Goal: Task Accomplishment & Management: Use online tool/utility

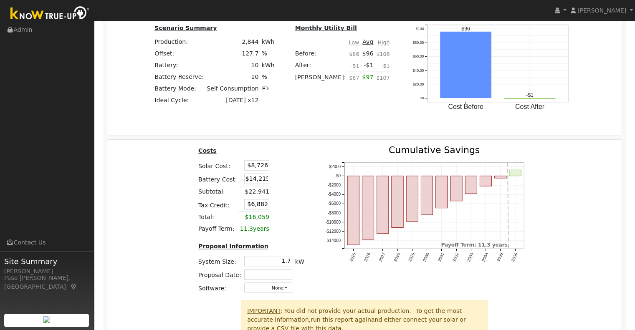
scroll to position [793, 0]
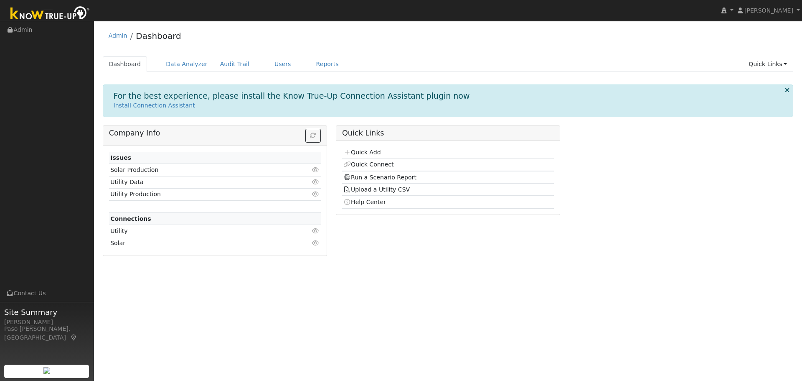
click at [783, 50] on div "Admin Dashboard" at bounding box center [448, 37] width 691 height 25
click at [768, 69] on link "Quick Links" at bounding box center [767, 63] width 51 height 15
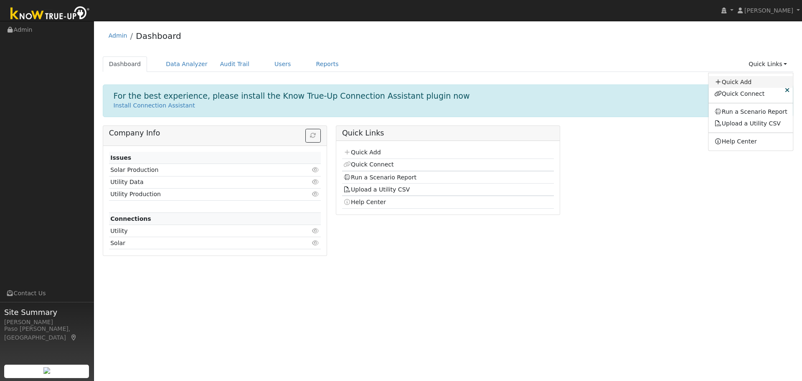
click at [744, 84] on link "Quick Add" at bounding box center [751, 82] width 85 height 12
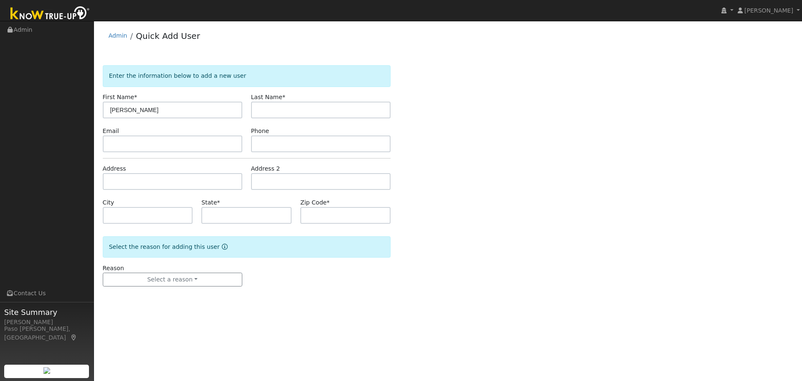
type input "Frank"
type input "Ricceri"
click at [117, 180] on input "text" at bounding box center [173, 181] width 140 height 17
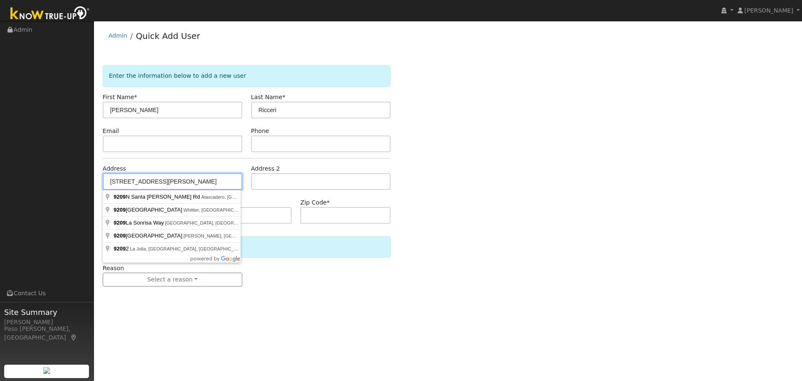
type input "9209 North Santa Margarita Road"
type input "Atascadero"
type input "CA"
type input "93422"
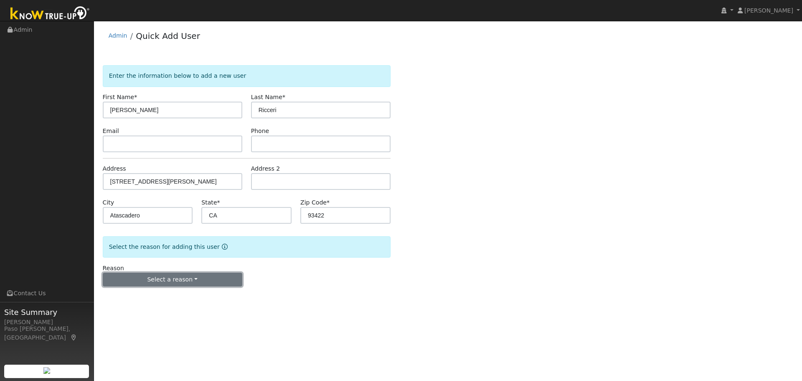
click at [164, 282] on button "Select a reason" at bounding box center [173, 279] width 140 height 14
click at [148, 310] on link "New customer adding solar" at bounding box center [149, 308] width 92 height 12
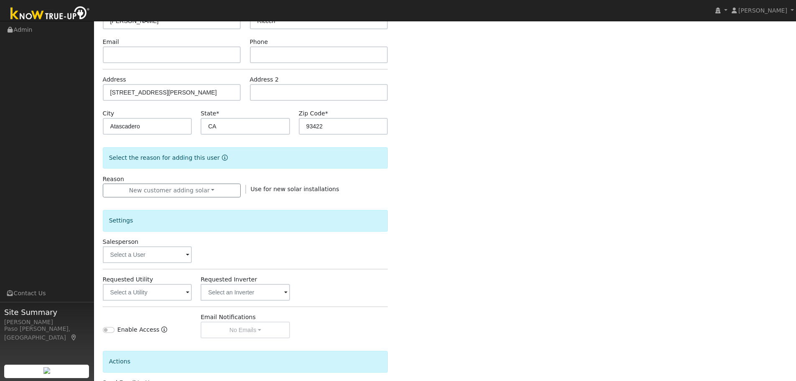
scroll to position [159, 0]
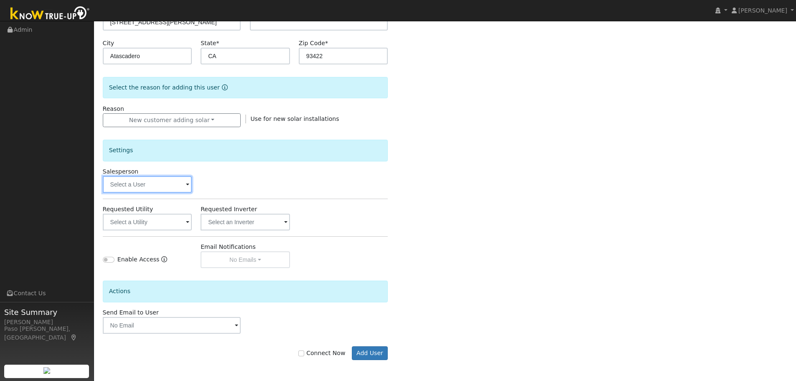
click at [159, 185] on input "text" at bounding box center [147, 184] width 89 height 17
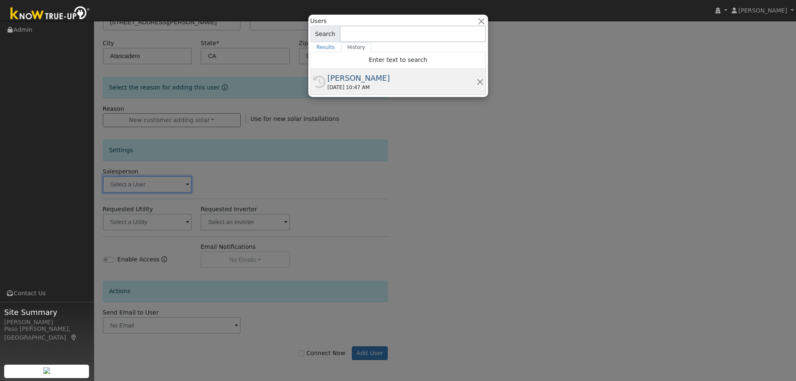
click at [347, 73] on div "[PERSON_NAME]" at bounding box center [402, 77] width 149 height 11
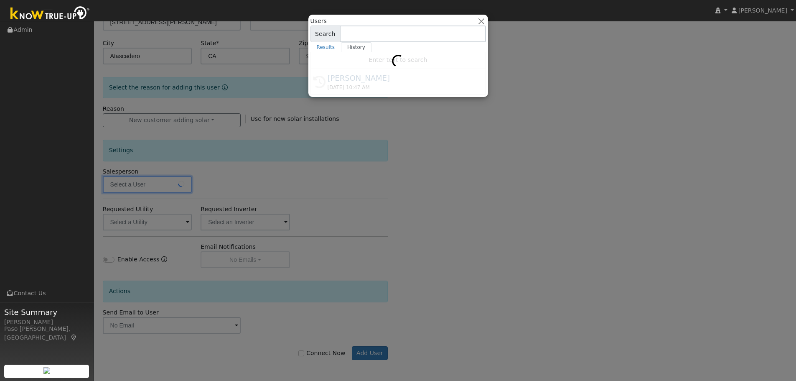
type input "[PERSON_NAME]"
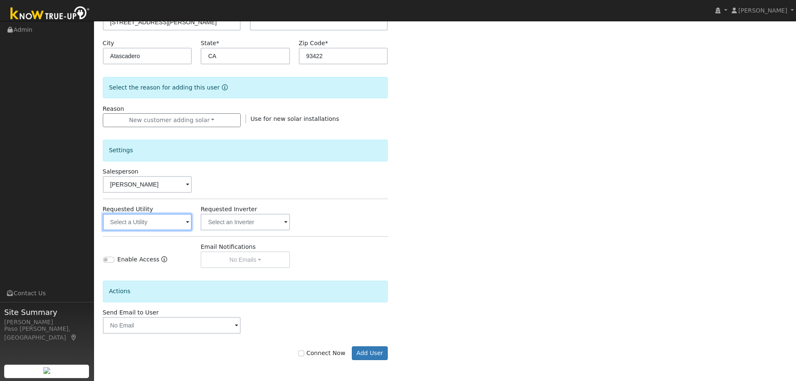
click at [153, 227] on input "text" at bounding box center [147, 222] width 89 height 17
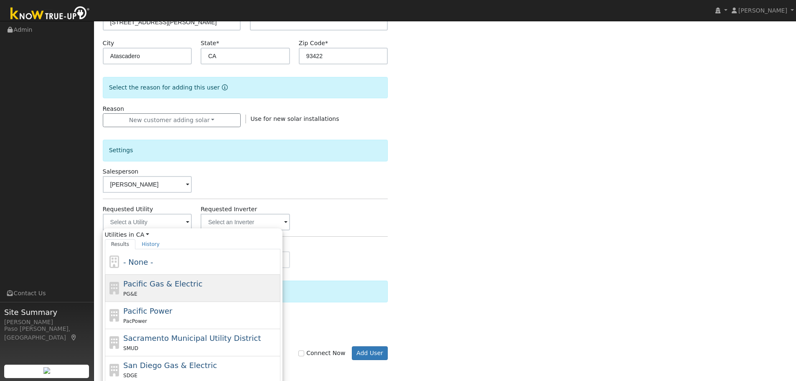
click at [182, 295] on div "PG&E" at bounding box center [200, 293] width 155 height 9
type input "Pacific Gas & Electric"
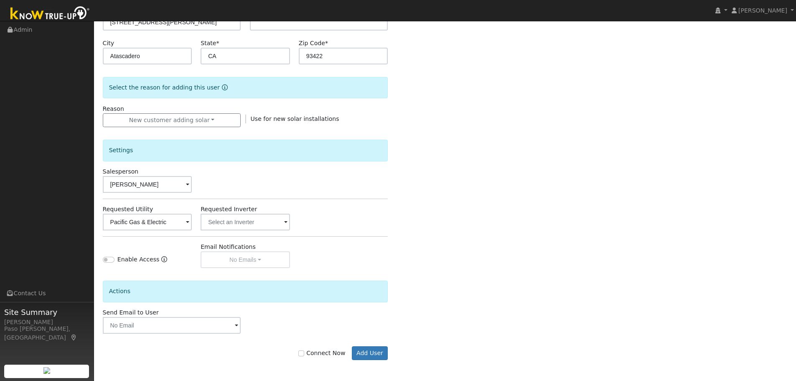
click at [326, 356] on label "Connect Now" at bounding box center [321, 352] width 47 height 9
click at [304, 356] on input "Connect Now" at bounding box center [301, 353] width 6 height 6
checkbox input "true"
click at [371, 348] on button "Add User" at bounding box center [370, 353] width 36 height 14
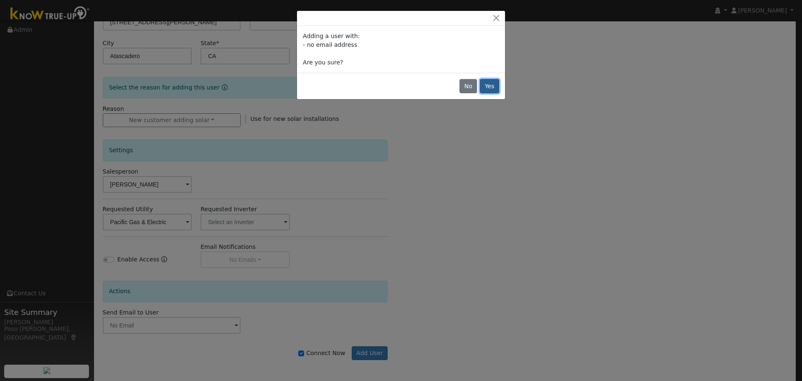
click at [494, 82] on button "Yes" at bounding box center [489, 86] width 19 height 14
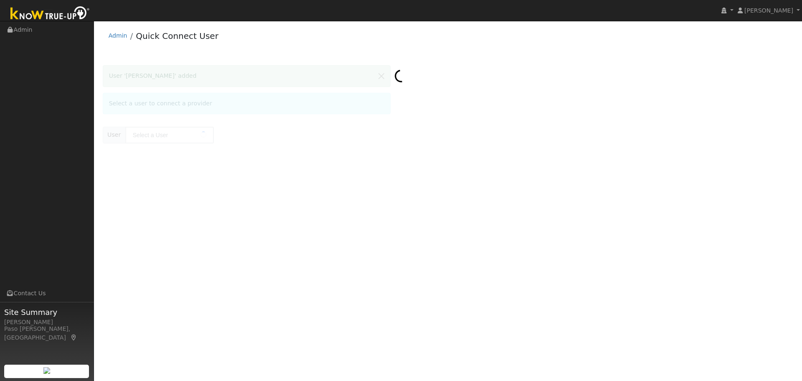
type input "[PERSON_NAME]"
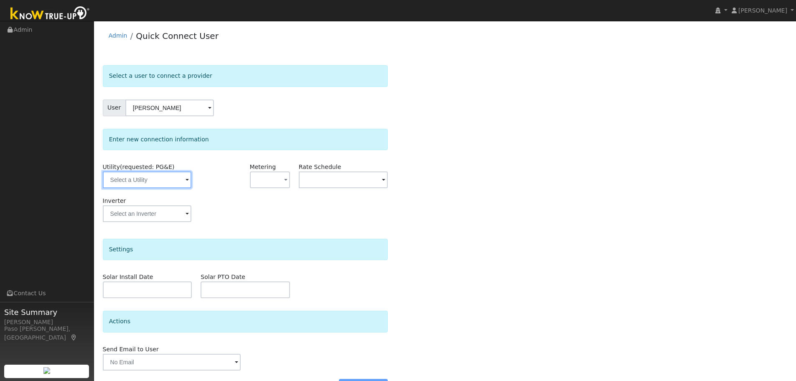
click at [134, 181] on input "text" at bounding box center [147, 179] width 89 height 17
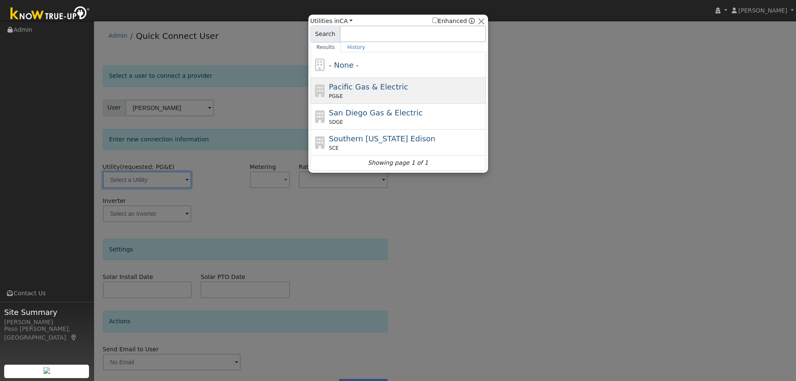
click at [358, 95] on div "PG&E" at bounding box center [406, 96] width 155 height 8
type input "PG&E"
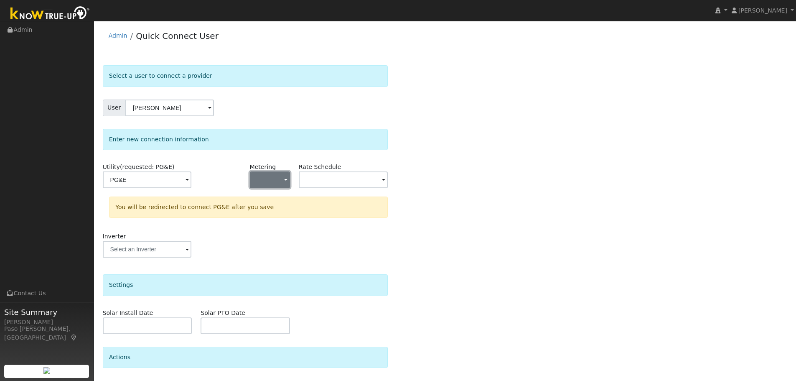
click at [277, 181] on button "button" at bounding box center [270, 179] width 40 height 17
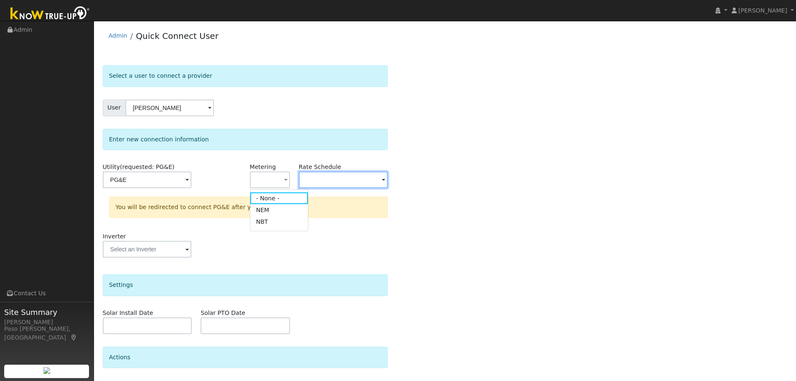
click at [191, 185] on input "text" at bounding box center [147, 179] width 89 height 17
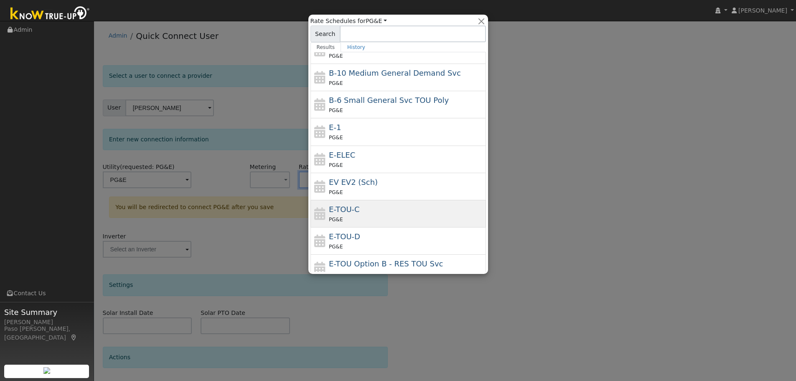
scroll to position [42, 0]
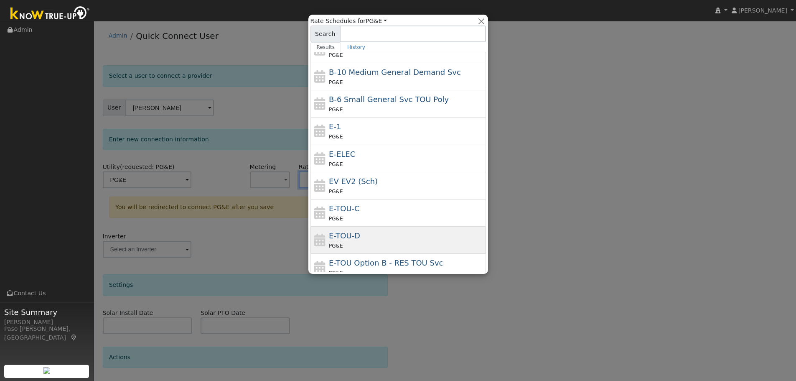
click at [356, 237] on span "E-TOU-D" at bounding box center [344, 235] width 31 height 9
type input "E-TOU-D"
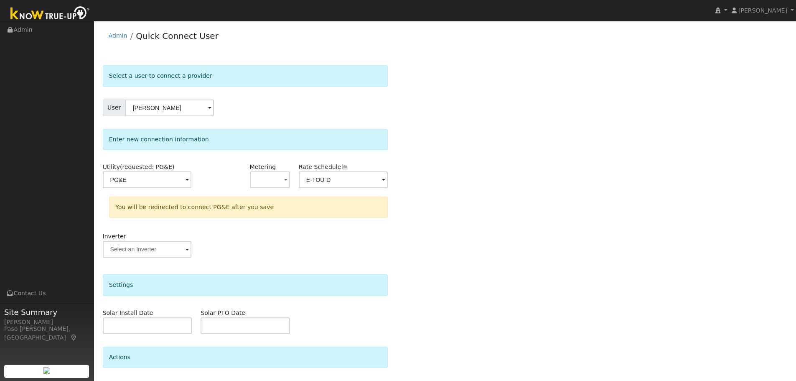
click at [465, 257] on div "Select a user to connect a provider User Frank Ricceri Account Default Account …" at bounding box center [445, 250] width 685 height 371
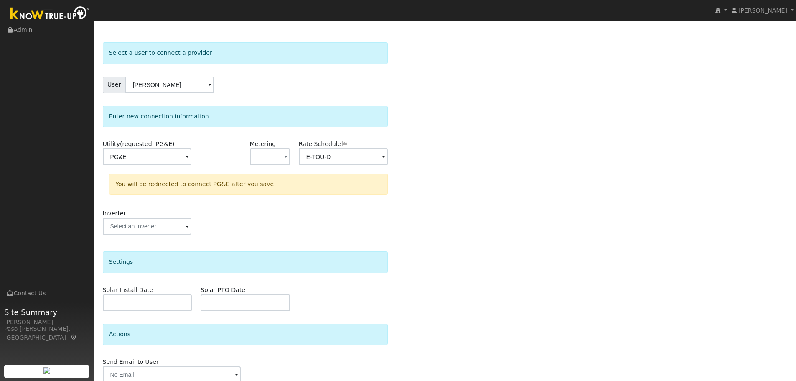
scroll to position [60, 0]
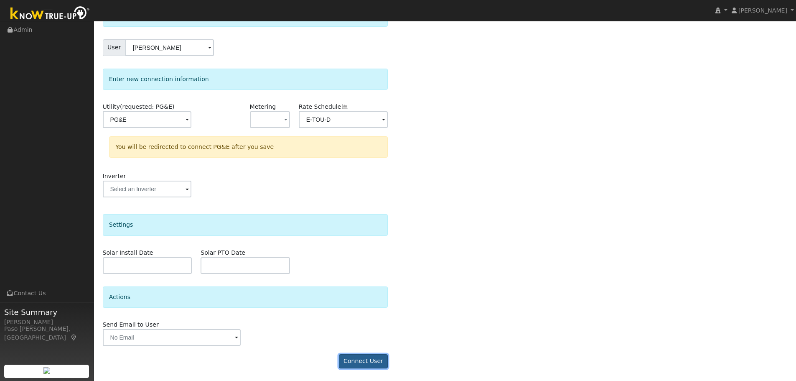
click at [358, 357] on button "Connect User" at bounding box center [363, 361] width 49 height 14
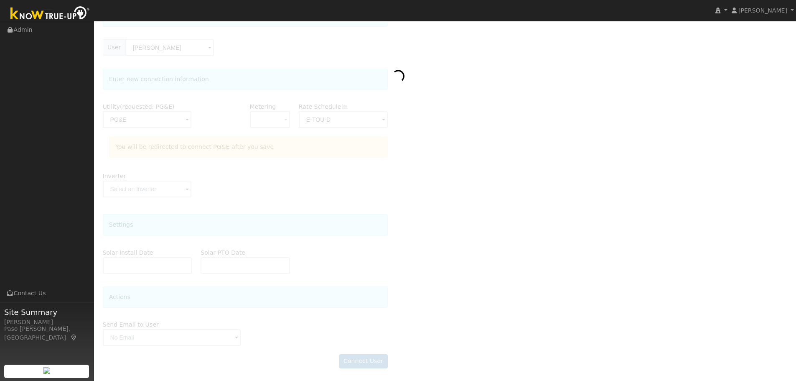
click at [40, 19] on img at bounding box center [50, 14] width 88 height 19
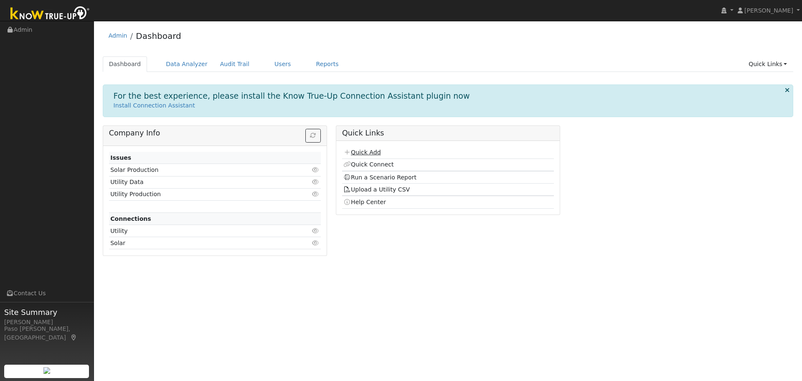
click at [356, 151] on link "Quick Add" at bounding box center [361, 152] width 37 height 7
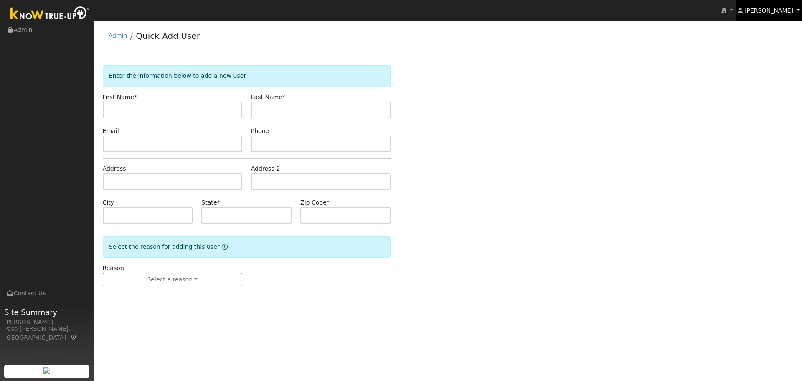
click at [783, 7] on span "[PERSON_NAME]" at bounding box center [769, 10] width 49 height 7
drag, startPoint x: 620, startPoint y: 61, endPoint x: 711, endPoint y: 41, distance: 92.4
click at [624, 59] on div "Enter the information below to add a new user First Name * Last Name * Email Ph…" at bounding box center [448, 179] width 700 height 247
click at [733, 15] on link at bounding box center [727, 10] width 16 height 21
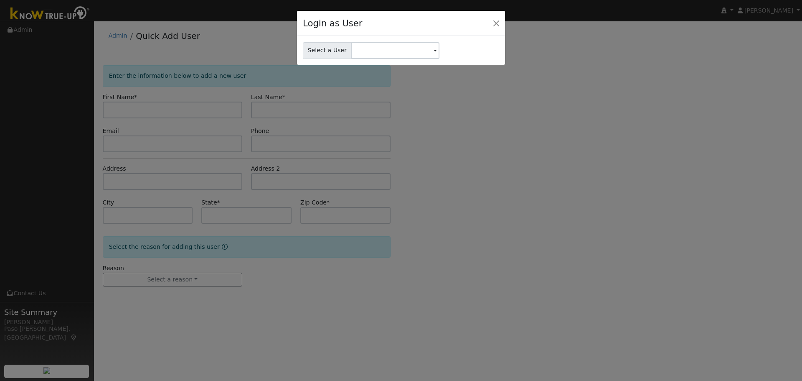
click at [629, 89] on div "Login as User Select a User" at bounding box center [401, 190] width 802 height 381
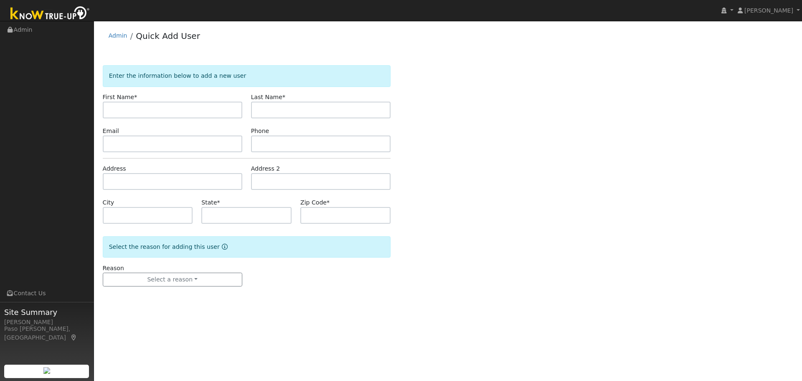
click at [48, 13] on img at bounding box center [50, 14] width 88 height 19
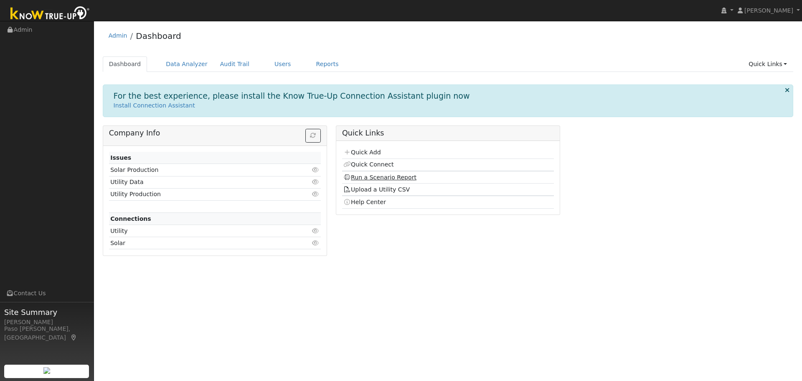
click at [386, 177] on link "Run a Scenario Report" at bounding box center [379, 177] width 73 height 7
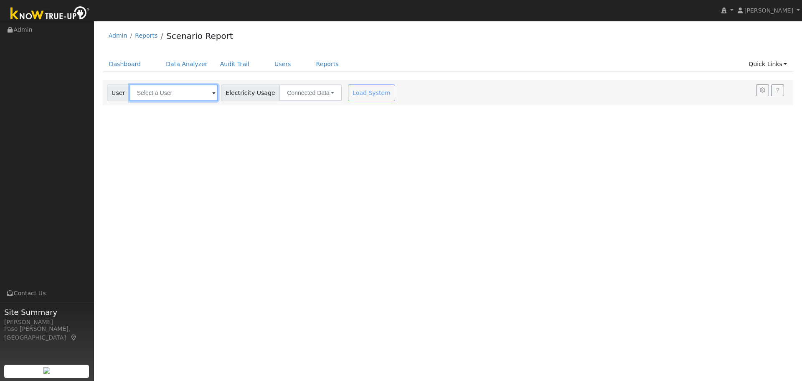
click at [178, 86] on input "text" at bounding box center [174, 92] width 89 height 17
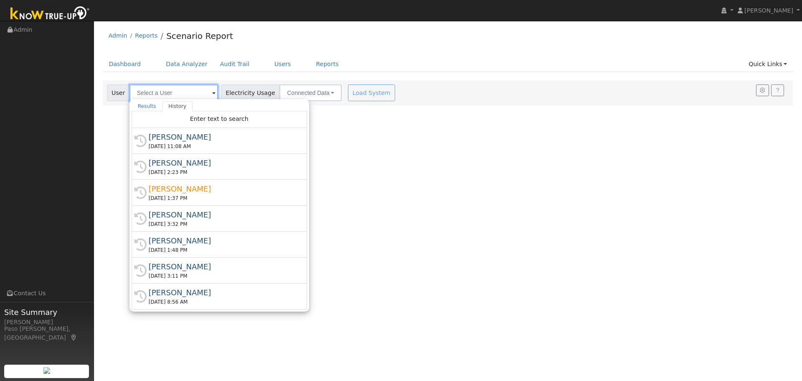
click at [168, 93] on input "text" at bounding box center [174, 92] width 89 height 17
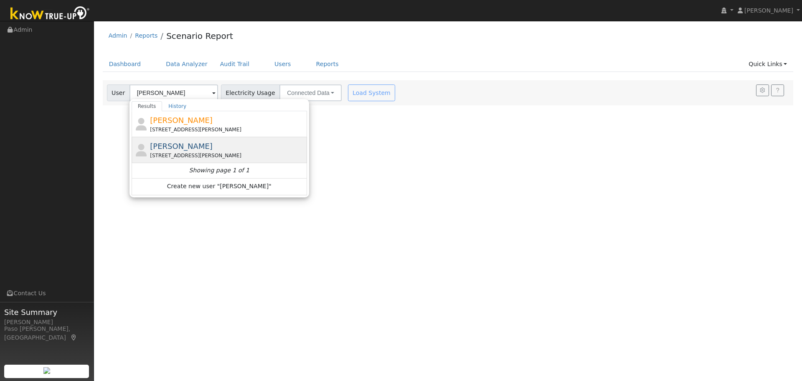
click at [165, 149] on span "[PERSON_NAME]" at bounding box center [181, 146] width 63 height 9
type input "[PERSON_NAME]"
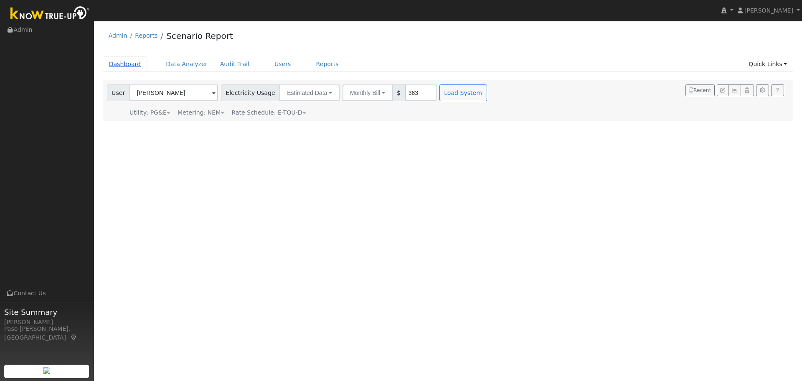
click at [122, 60] on link "Dashboard" at bounding box center [125, 63] width 45 height 15
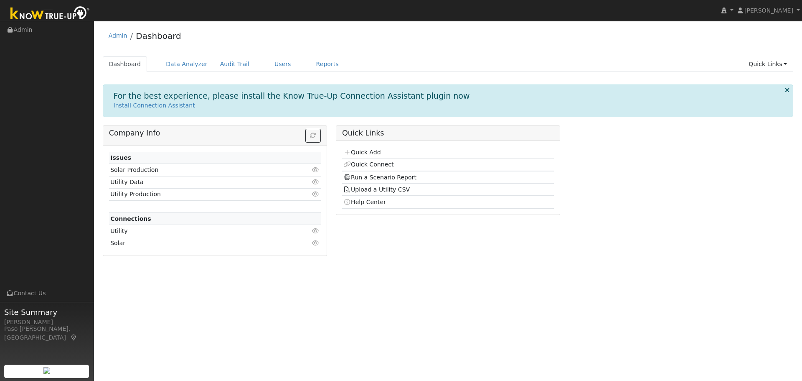
click at [381, 122] on div "For the best experience, please install the Know True-Up Connection Assistant p…" at bounding box center [448, 172] width 691 height 177
click at [374, 163] on link "Quick Connect" at bounding box center [368, 164] width 50 height 7
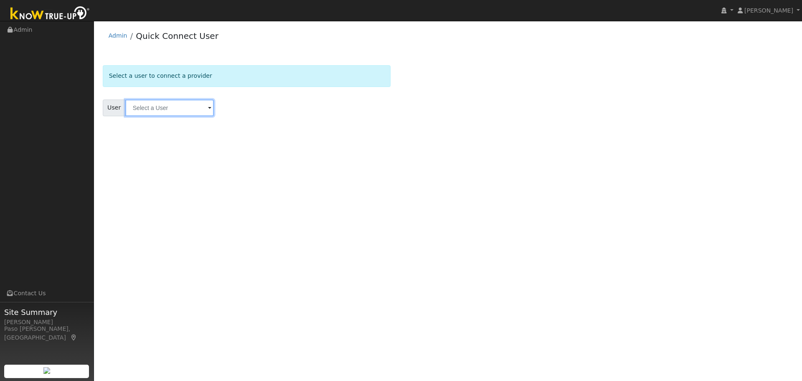
click at [157, 107] on input "text" at bounding box center [169, 107] width 89 height 17
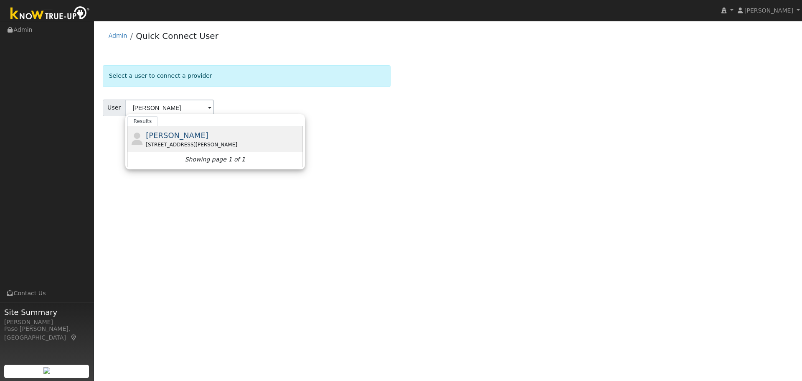
click at [168, 148] on div "[STREET_ADDRESS][PERSON_NAME]" at bounding box center [223, 145] width 155 height 8
type input "[PERSON_NAME]"
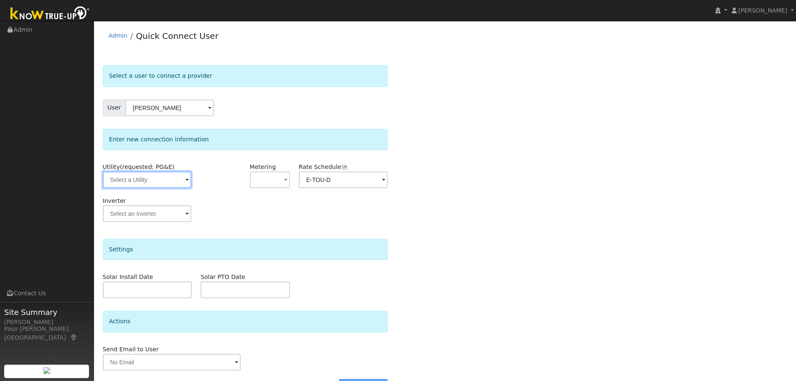
click at [181, 186] on input "text" at bounding box center [147, 179] width 89 height 17
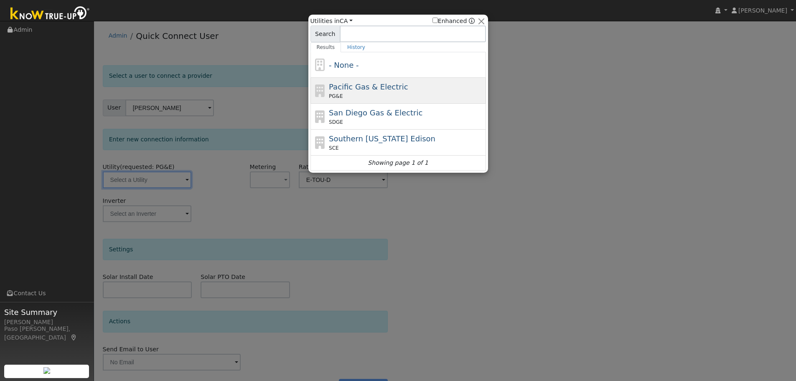
click at [376, 96] on div "PG&E" at bounding box center [406, 96] width 155 height 8
type input "PG&E"
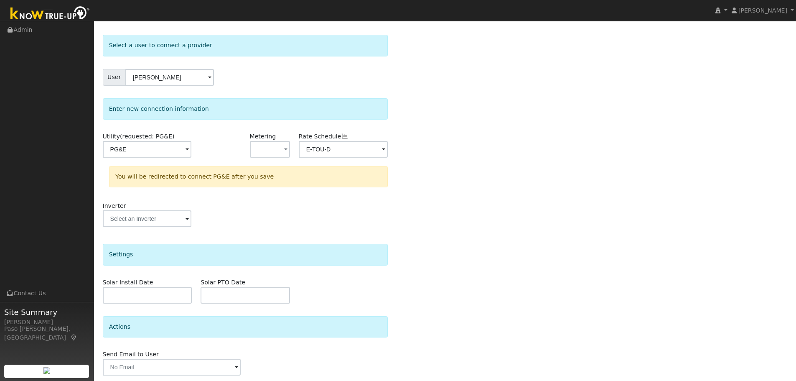
scroll to position [60, 0]
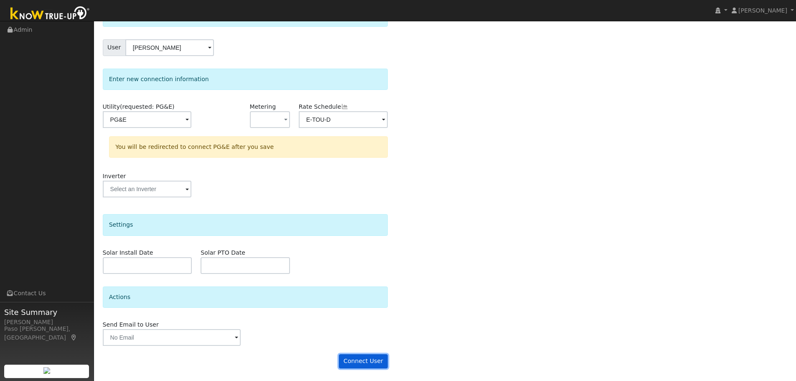
click at [366, 361] on button "Connect User" at bounding box center [363, 361] width 49 height 14
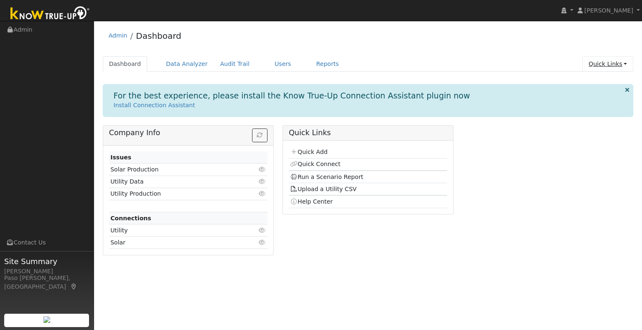
click at [612, 66] on link "Quick Links" at bounding box center [607, 63] width 51 height 15
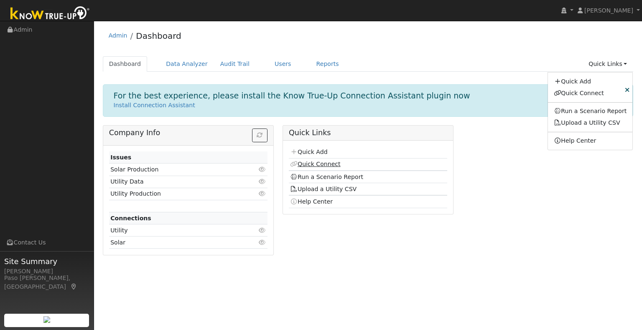
click at [323, 165] on link "Quick Connect" at bounding box center [315, 164] width 50 height 7
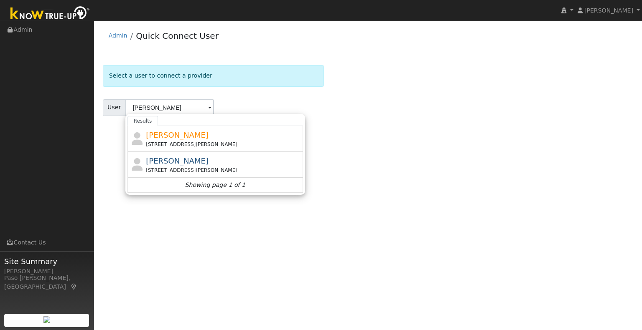
click at [153, 163] on span "[PERSON_NAME]" at bounding box center [177, 161] width 63 height 9
type input "[PERSON_NAME]"
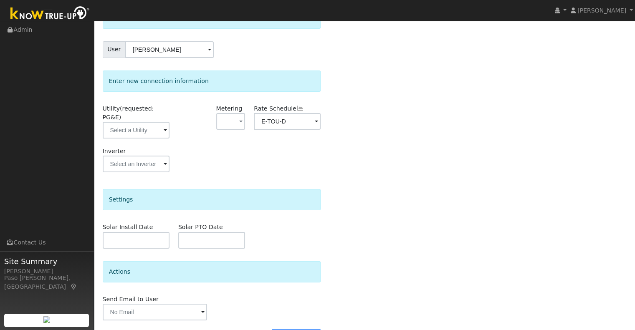
scroll to position [74, 0]
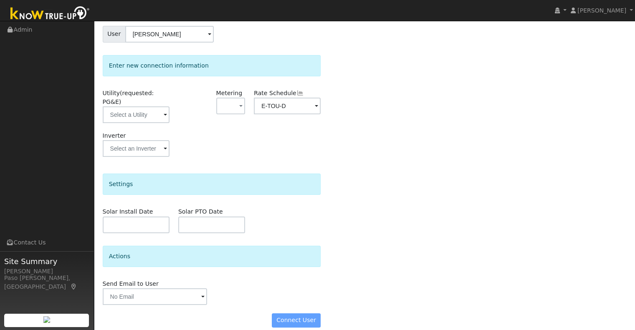
click at [273, 244] on form "Select a user to connect a provider User [PERSON_NAME] Account Default Account …" at bounding box center [212, 164] width 219 height 344
click at [291, 315] on div "Connect User" at bounding box center [211, 321] width 227 height 14
click at [296, 314] on div "Connect User" at bounding box center [211, 321] width 227 height 14
click at [129, 107] on input "text" at bounding box center [136, 115] width 67 height 17
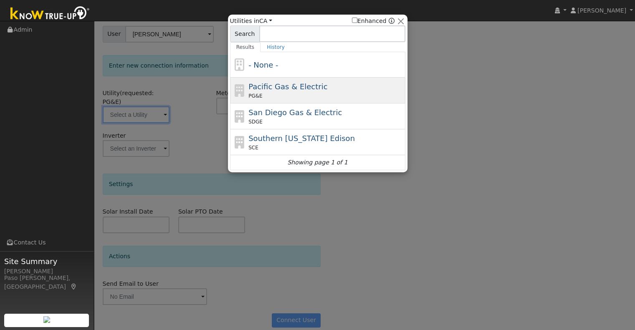
click at [280, 90] on span "Pacific Gas & Electric" at bounding box center [288, 86] width 79 height 9
type input "PG&E"
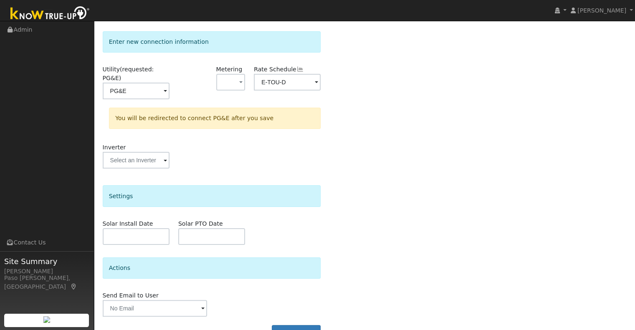
scroll to position [109, 0]
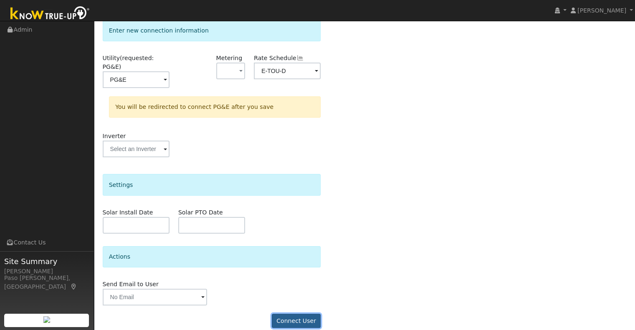
click at [291, 315] on button "Connect User" at bounding box center [296, 321] width 49 height 14
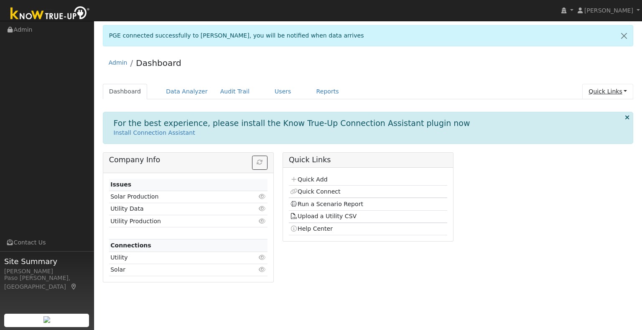
click at [602, 93] on link "Quick Links" at bounding box center [607, 91] width 51 height 15
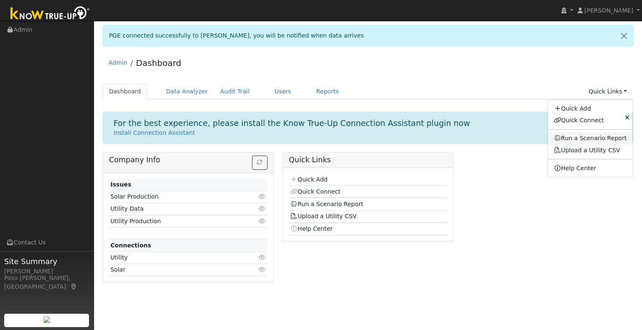
click at [588, 136] on link "Run a Scenario Report" at bounding box center [590, 139] width 85 height 12
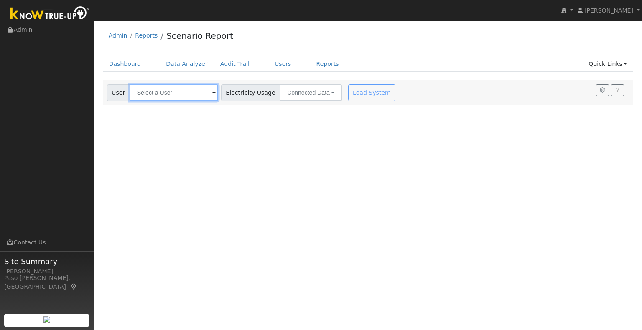
click at [173, 85] on input "text" at bounding box center [174, 92] width 89 height 17
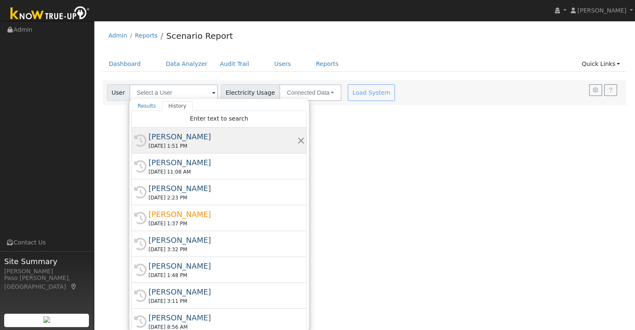
click at [175, 140] on div "Frank Ricceri" at bounding box center [223, 136] width 149 height 11
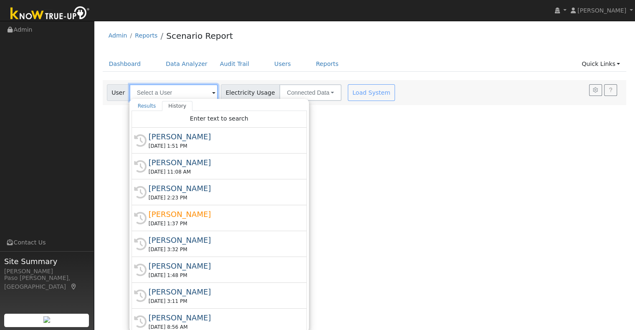
type input "Frank Ricceri"
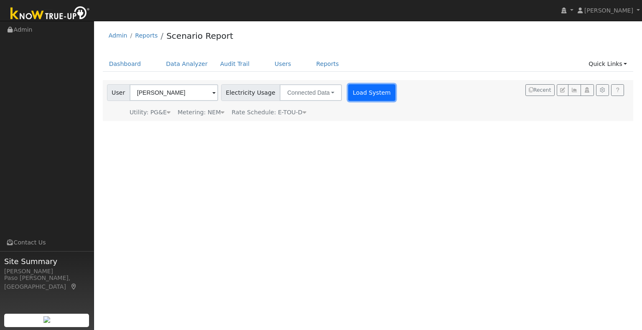
click at [359, 98] on button "Load System" at bounding box center [372, 92] width 48 height 17
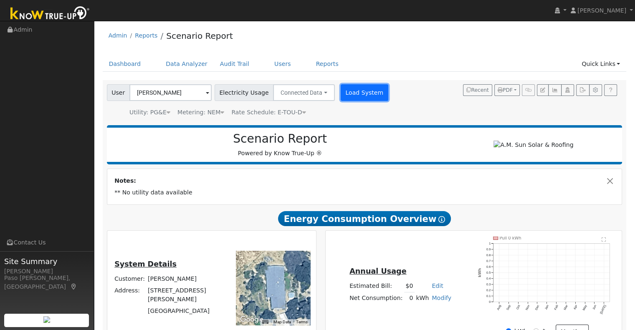
click at [349, 97] on button "Load System" at bounding box center [365, 92] width 48 height 17
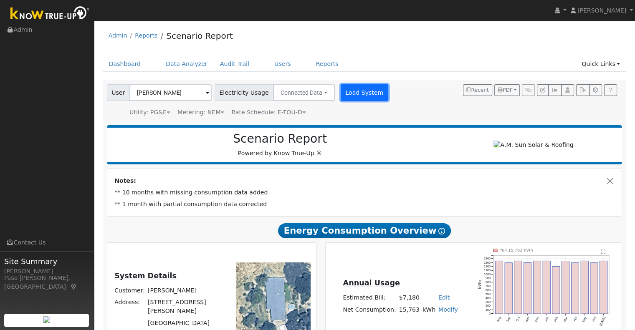
click at [349, 98] on button "Load System" at bounding box center [365, 92] width 48 height 17
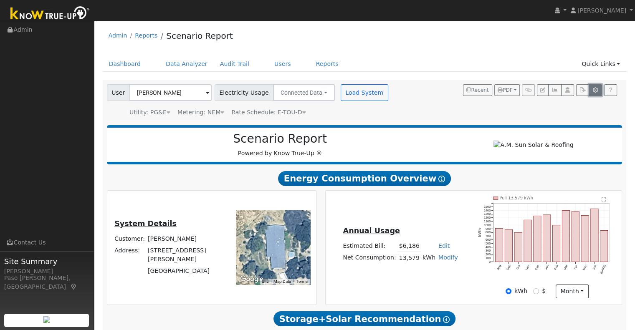
click at [593, 92] on icon "button" at bounding box center [596, 90] width 6 height 5
type input "540"
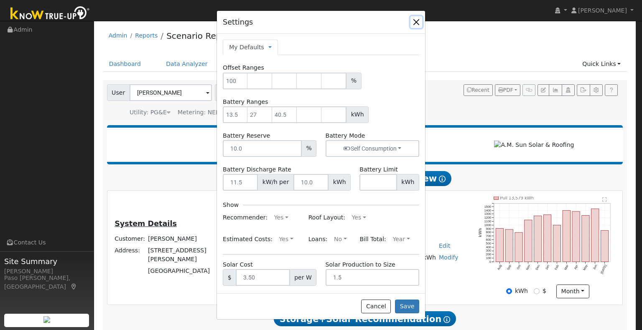
click at [415, 25] on button "button" at bounding box center [416, 22] width 12 height 12
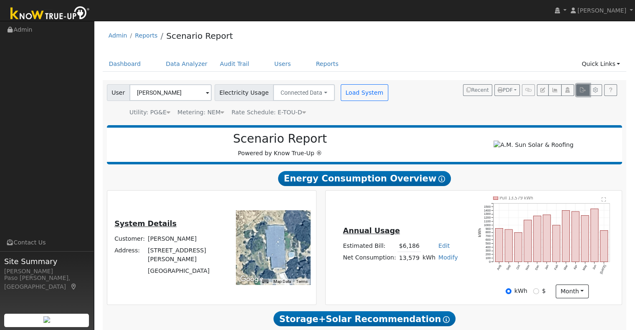
click at [584, 94] on button "button" at bounding box center [583, 90] width 13 height 12
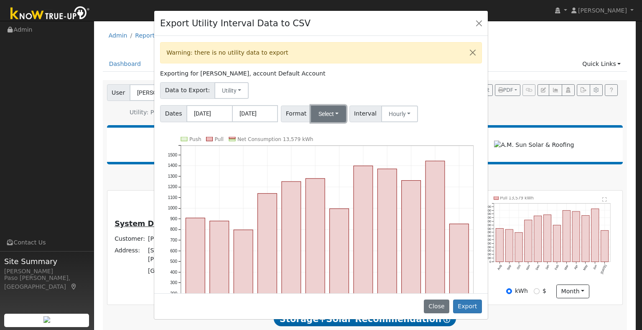
click at [326, 110] on button "Select" at bounding box center [329, 114] width 36 height 17
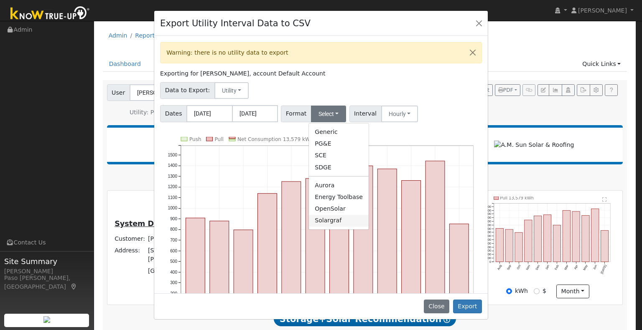
click at [330, 217] on link "Solargraf" at bounding box center [339, 221] width 60 height 12
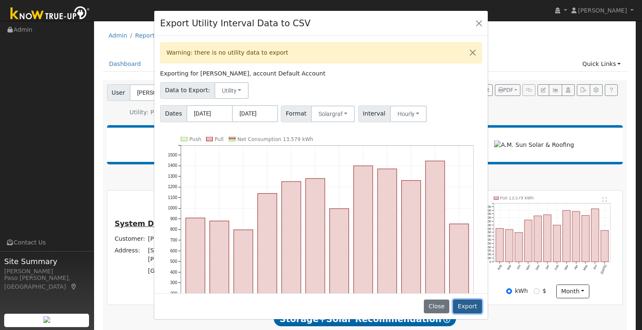
click at [465, 305] on button "Export" at bounding box center [467, 307] width 29 height 14
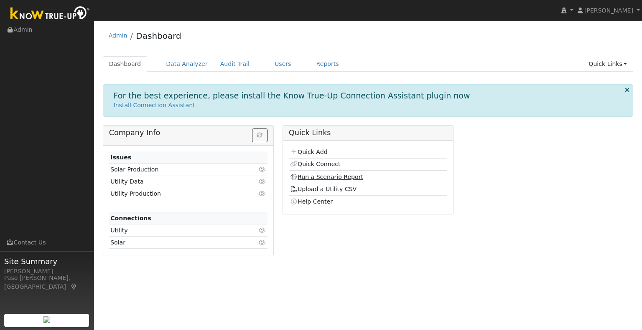
click at [316, 174] on link "Run a Scenario Report" at bounding box center [326, 177] width 73 height 7
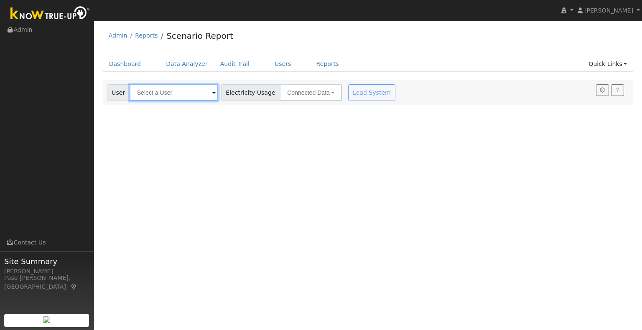
click at [160, 92] on input "text" at bounding box center [174, 92] width 89 height 17
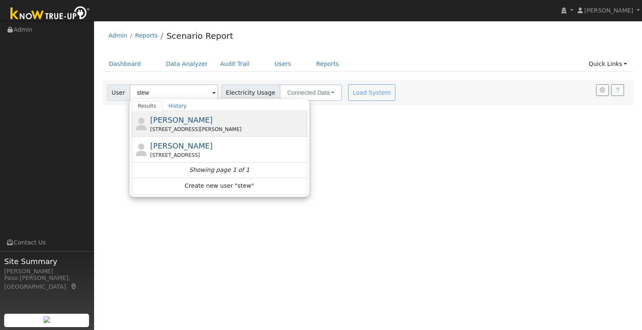
click at [160, 118] on span "[PERSON_NAME]" at bounding box center [181, 120] width 63 height 9
type input "[PERSON_NAME]"
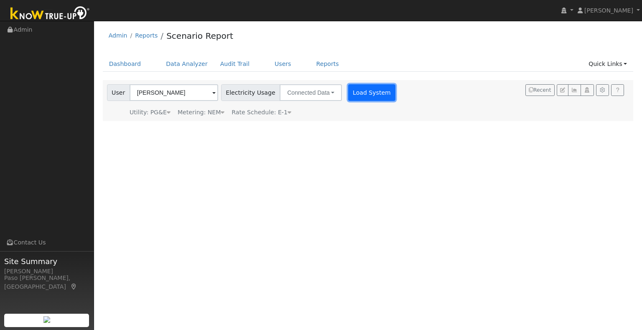
click at [351, 100] on button "Load System" at bounding box center [372, 92] width 48 height 17
